Goal: Check status: Check status

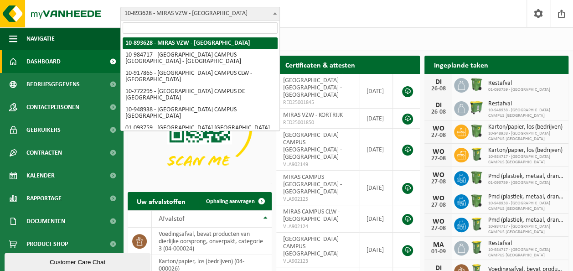
click at [274, 12] on b at bounding box center [275, 13] width 4 height 2
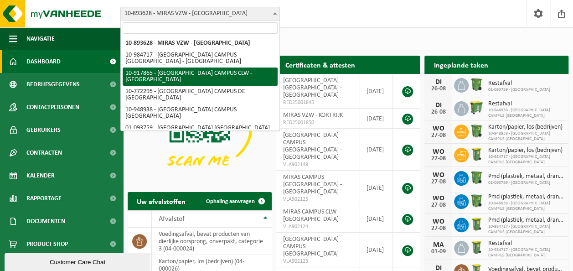
select select "128250"
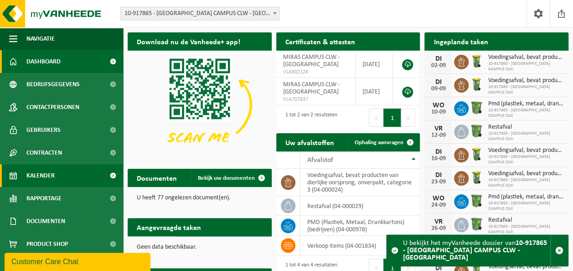
click at [39, 171] on span "Kalender" at bounding box center [40, 175] width 28 height 23
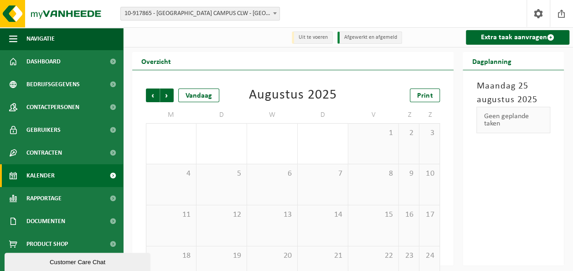
scroll to position [46, 0]
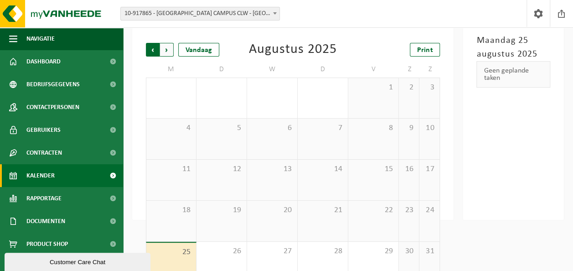
click at [170, 52] on span "Volgende" at bounding box center [167, 50] width 14 height 14
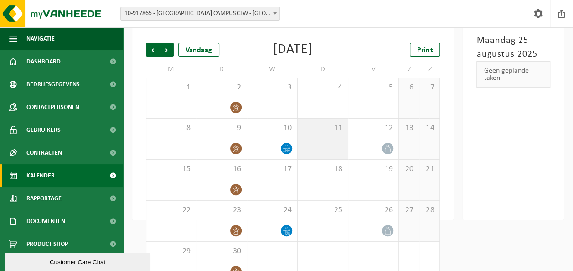
click at [339, 151] on div "11" at bounding box center [323, 139] width 50 height 41
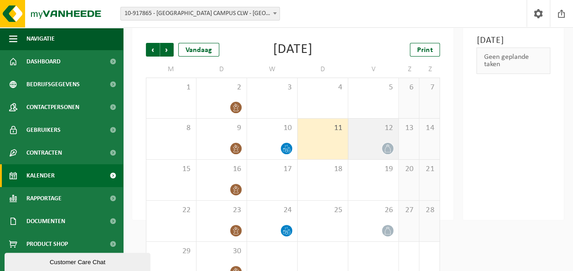
click at [387, 145] on icon at bounding box center [388, 149] width 8 height 8
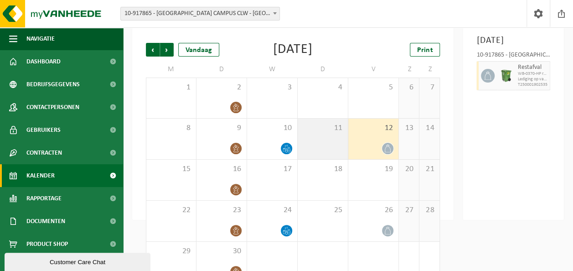
click at [341, 150] on div "11" at bounding box center [323, 139] width 50 height 41
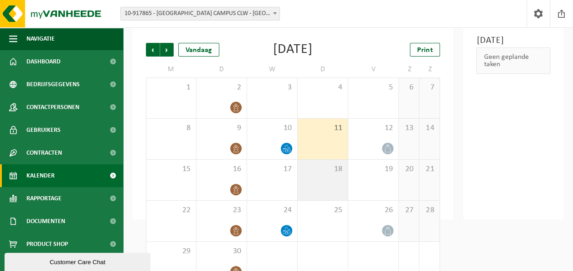
drag, startPoint x: 321, startPoint y: 187, endPoint x: 322, endPoint y: 168, distance: 19.2
click at [320, 181] on div "18" at bounding box center [323, 180] width 50 height 41
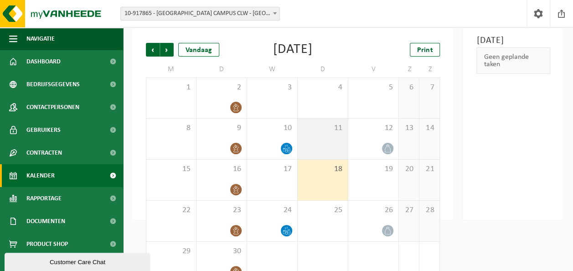
click at [332, 147] on div "11" at bounding box center [323, 139] width 50 height 41
